Goal: Find contact information: Find contact information

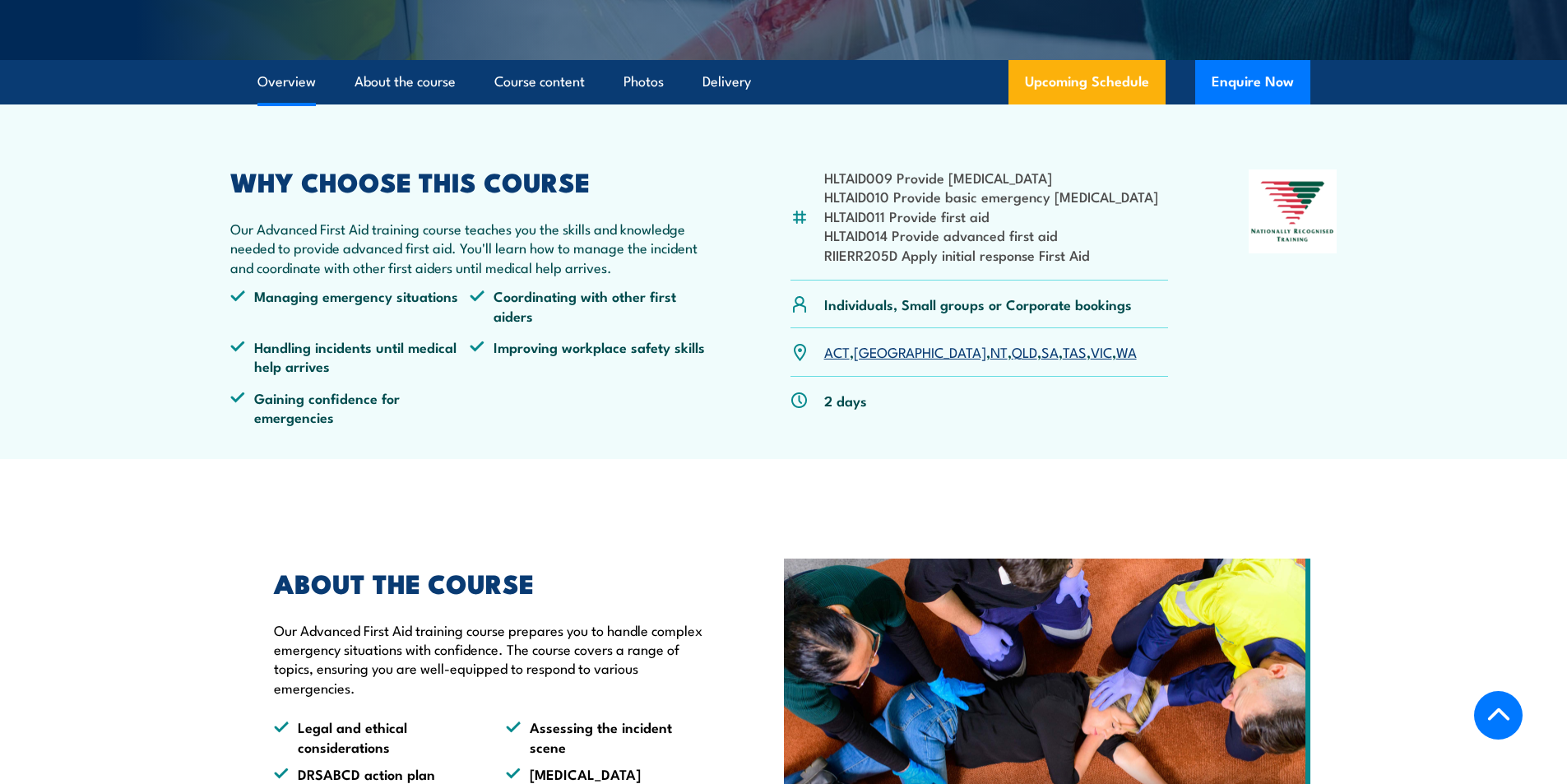
click at [991, 353] on link "NT" at bounding box center [999, 350] width 18 height 19
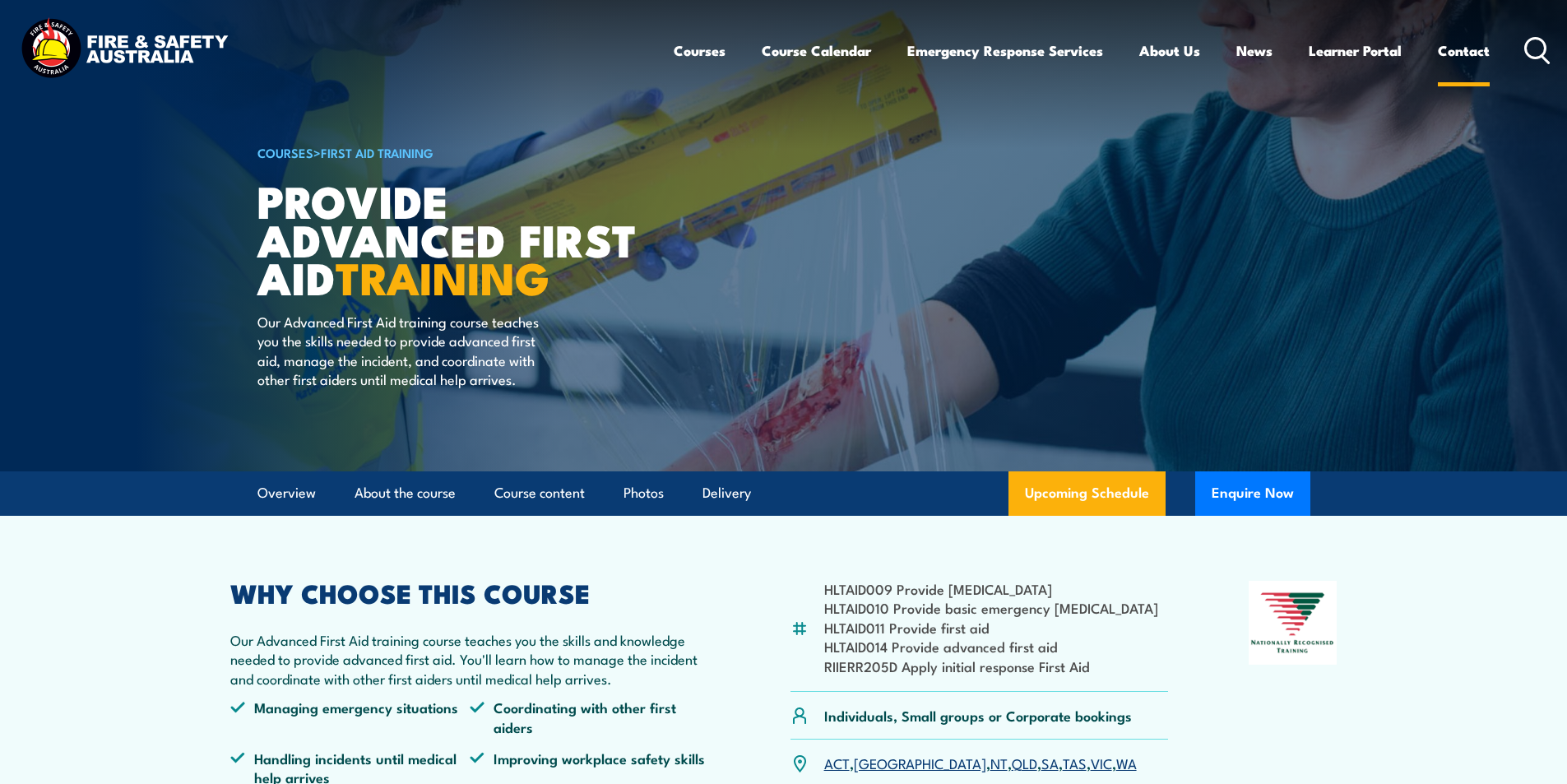
click at [1478, 52] on link "Contact" at bounding box center [1464, 51] width 52 height 44
